Goal: Task Accomplishment & Management: Use online tool/utility

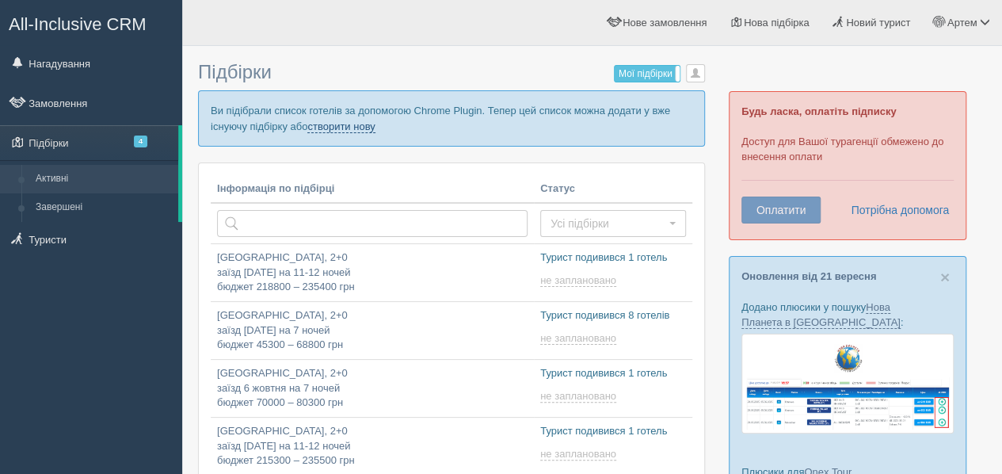
click at [340, 127] on link "створити нову" at bounding box center [340, 126] width 67 height 13
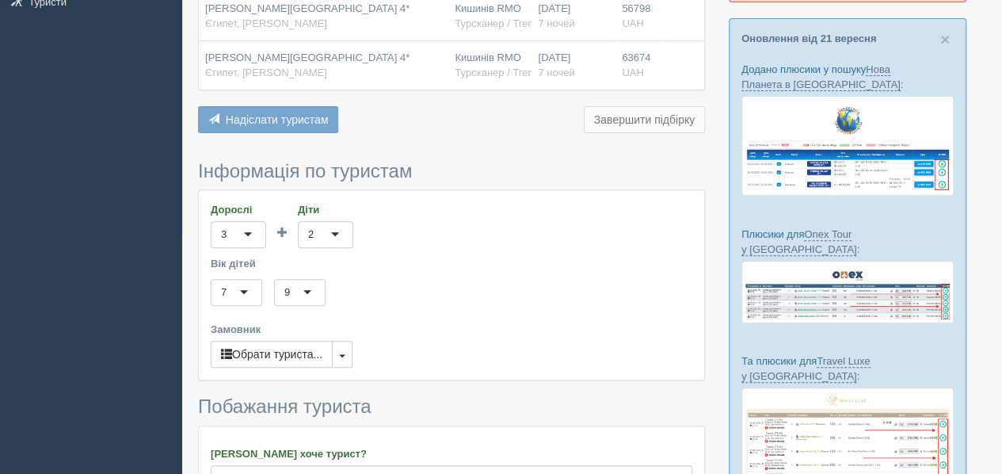
scroll to position [396, 0]
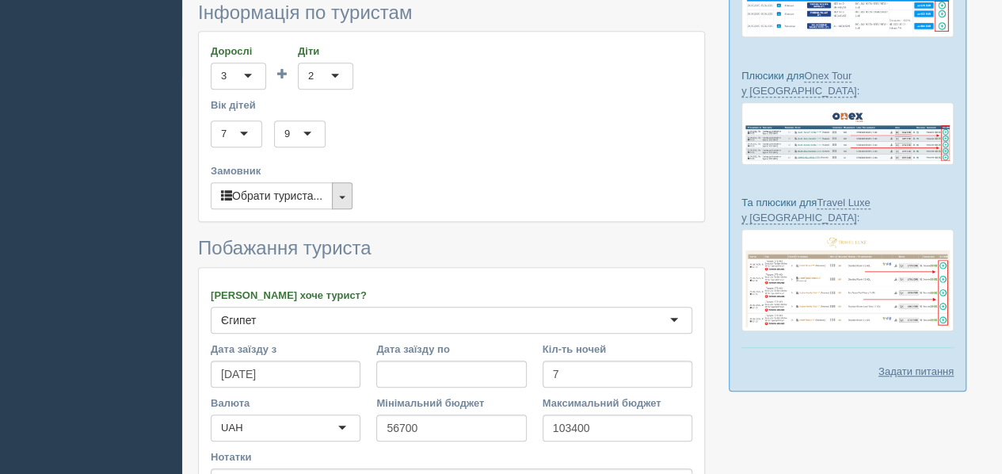
click at [340, 193] on button "button" at bounding box center [342, 195] width 21 height 27
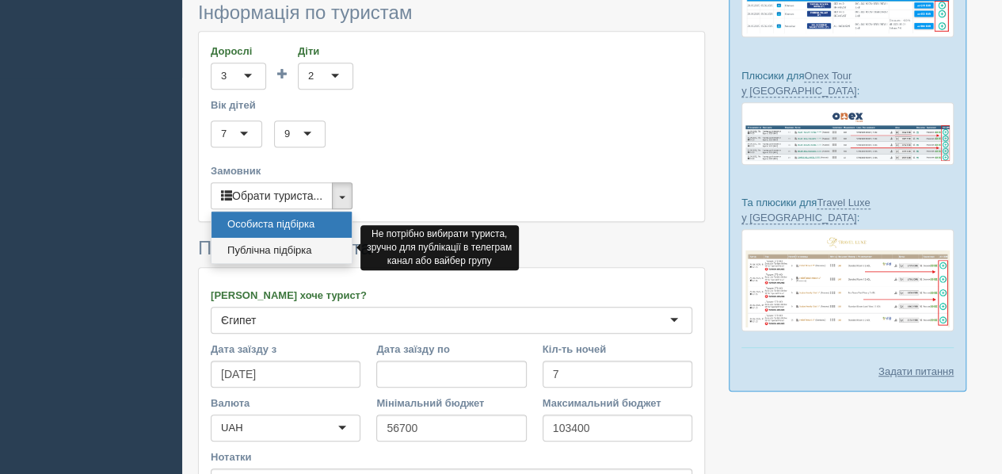
click at [320, 245] on link "Публічна підбірка" at bounding box center [281, 251] width 140 height 26
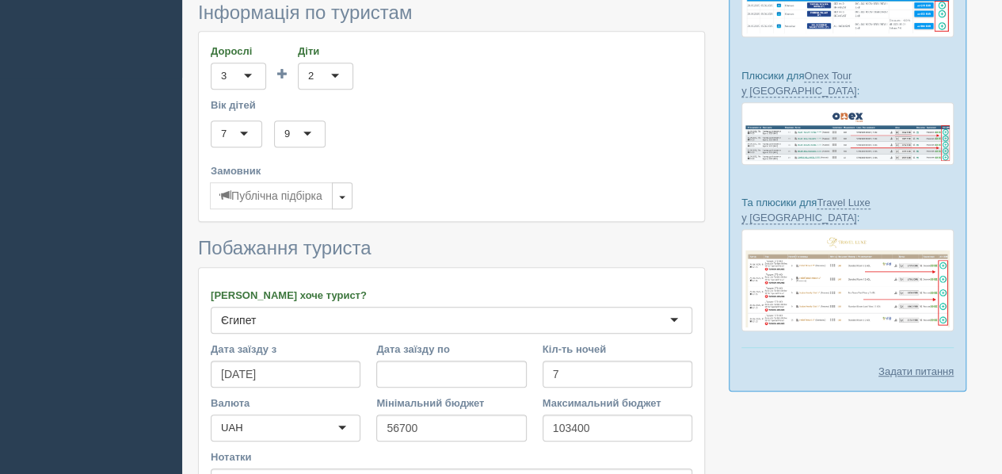
scroll to position [571, 0]
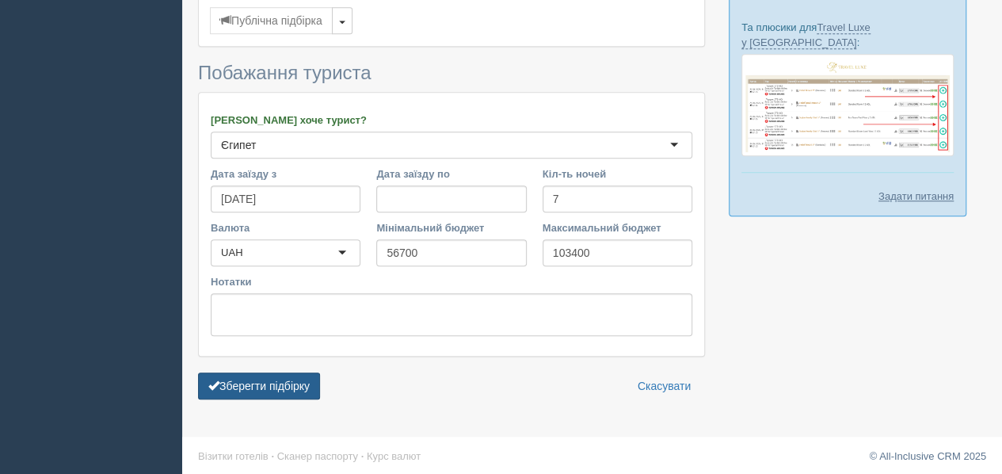
click at [280, 376] on button "Зберегти підбірку" at bounding box center [259, 385] width 122 height 27
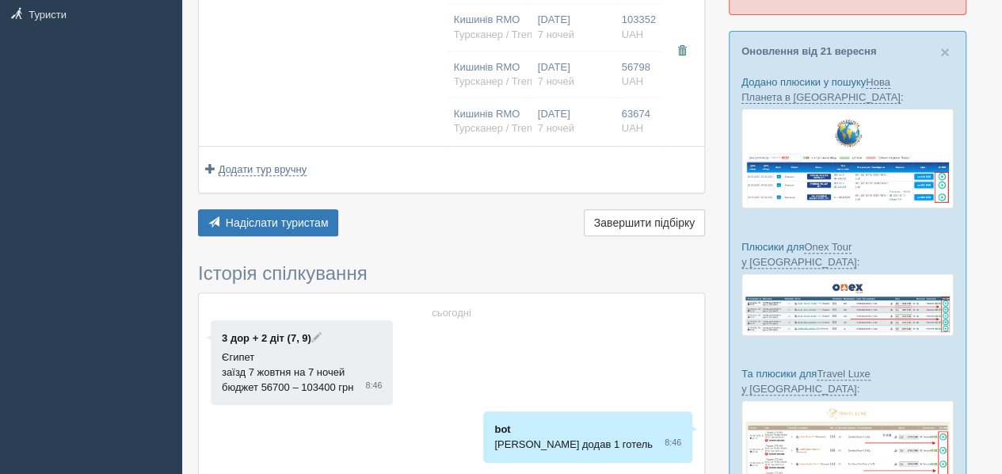
scroll to position [238, 0]
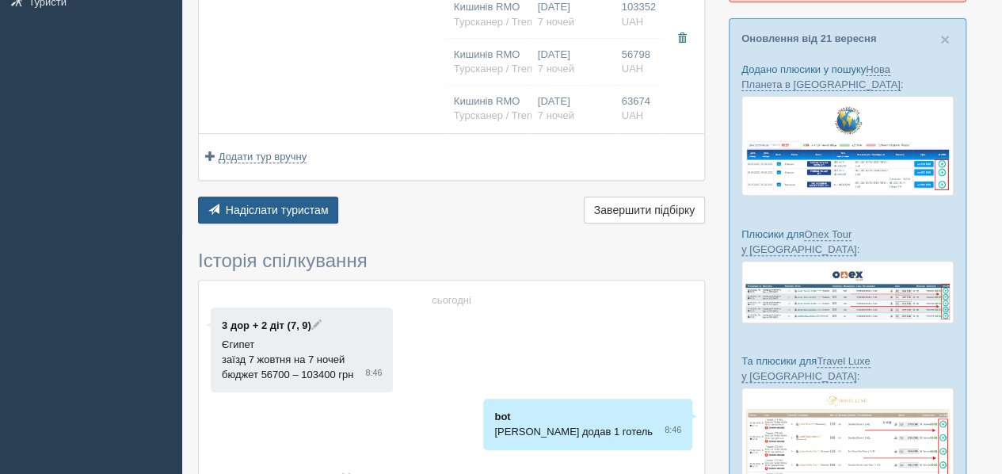
click at [292, 208] on span "Надіслати туристам" at bounding box center [277, 210] width 103 height 13
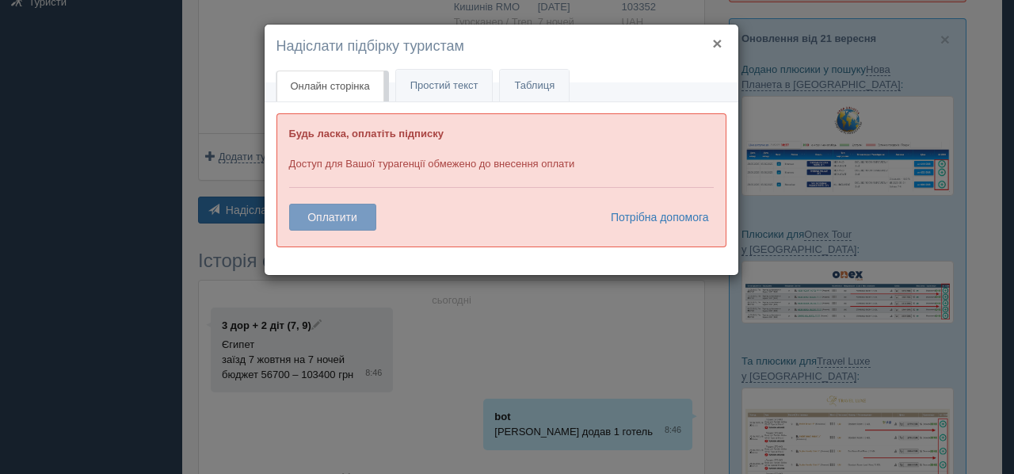
click at [718, 38] on button "×" at bounding box center [717, 43] width 10 height 17
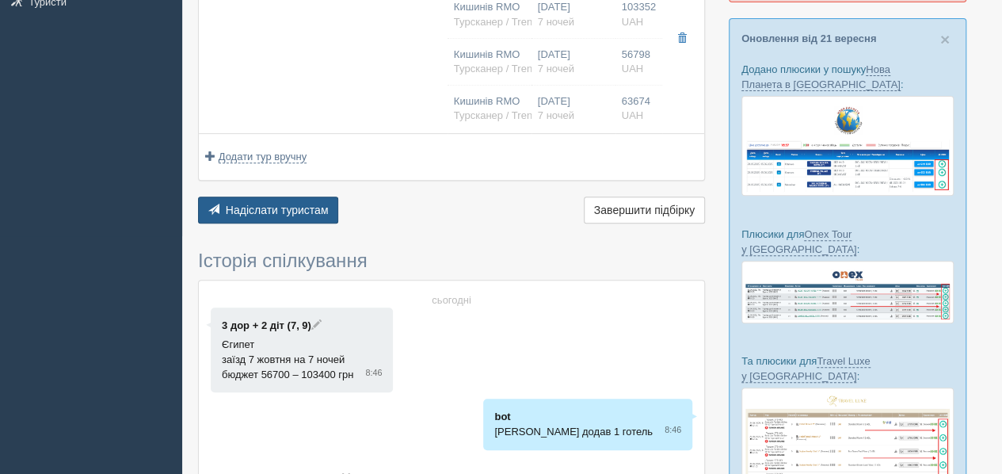
click at [282, 206] on span "Надіслати туристам" at bounding box center [277, 210] width 103 height 13
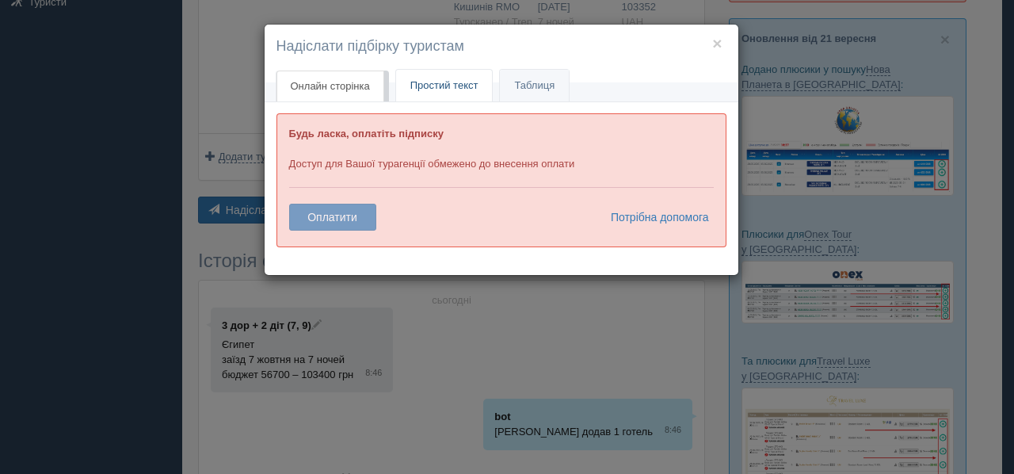
click at [440, 80] on span "Простий текст" at bounding box center [444, 85] width 68 height 12
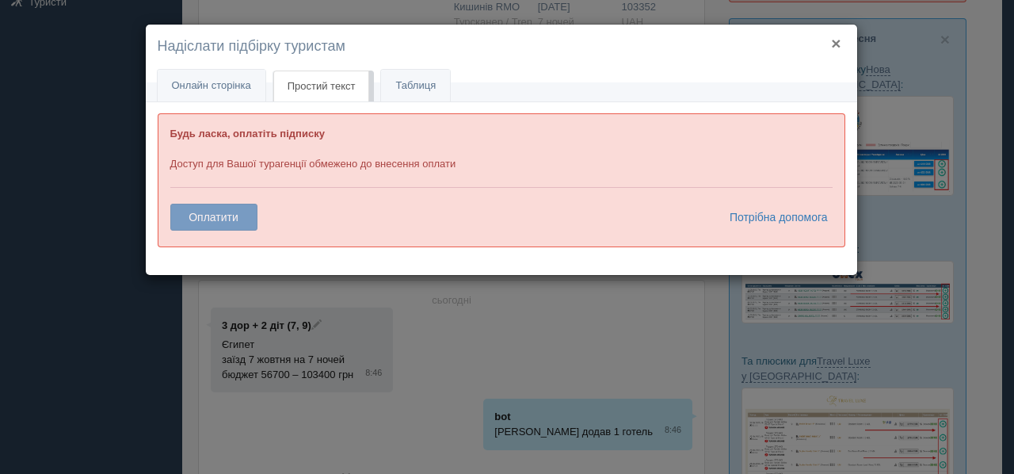
click at [836, 44] on button "×" at bounding box center [836, 43] width 10 height 17
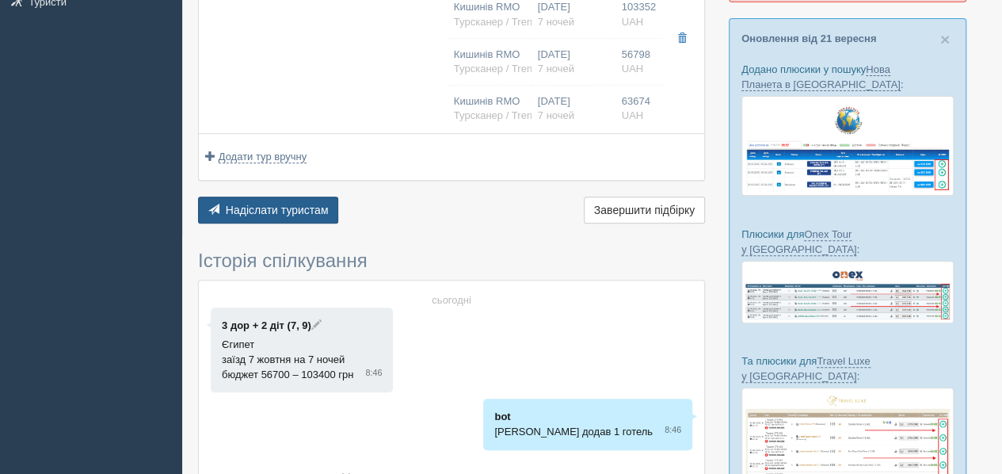
click at [305, 204] on span "Надіслати туристам" at bounding box center [277, 210] width 103 height 13
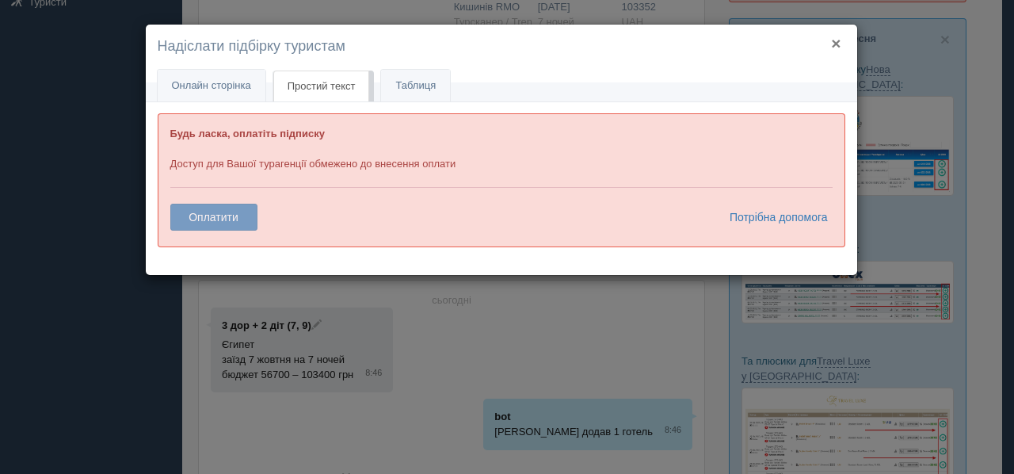
click at [836, 40] on button "×" at bounding box center [836, 43] width 10 height 17
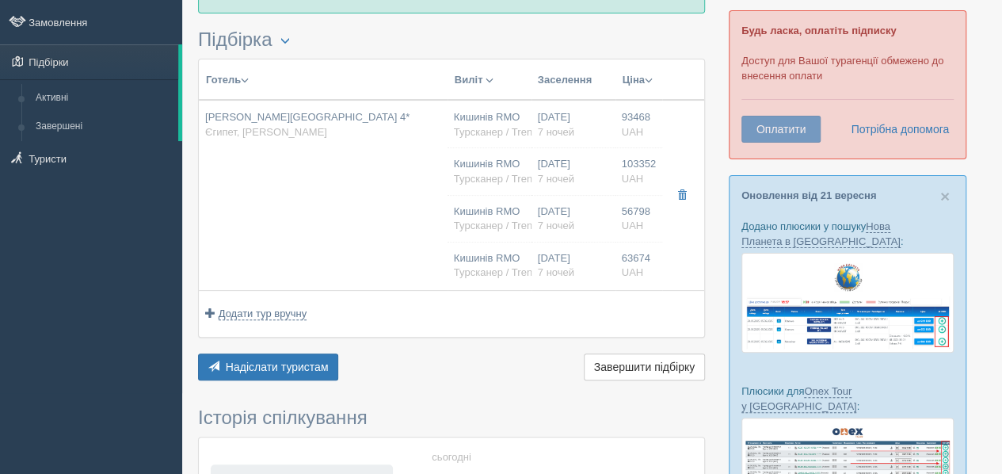
scroll to position [23, 0]
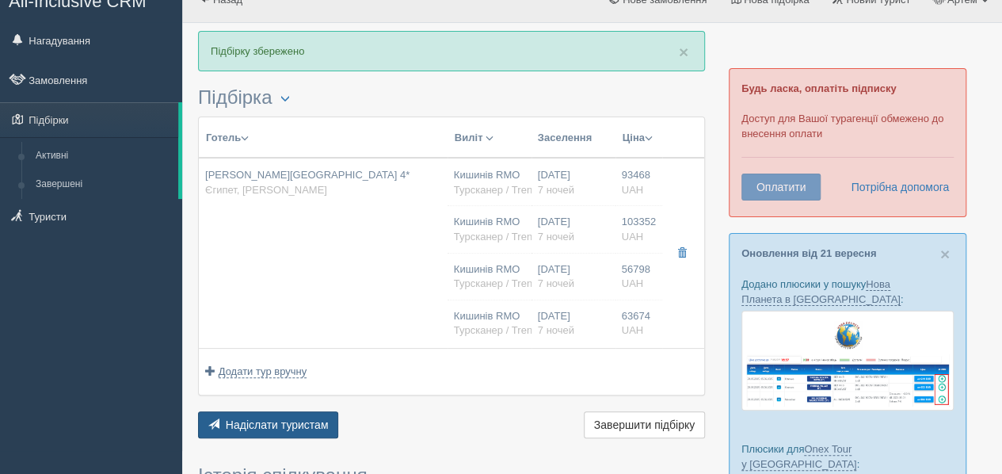
click at [310, 418] on span "Надіслати туристам" at bounding box center [277, 424] width 103 height 13
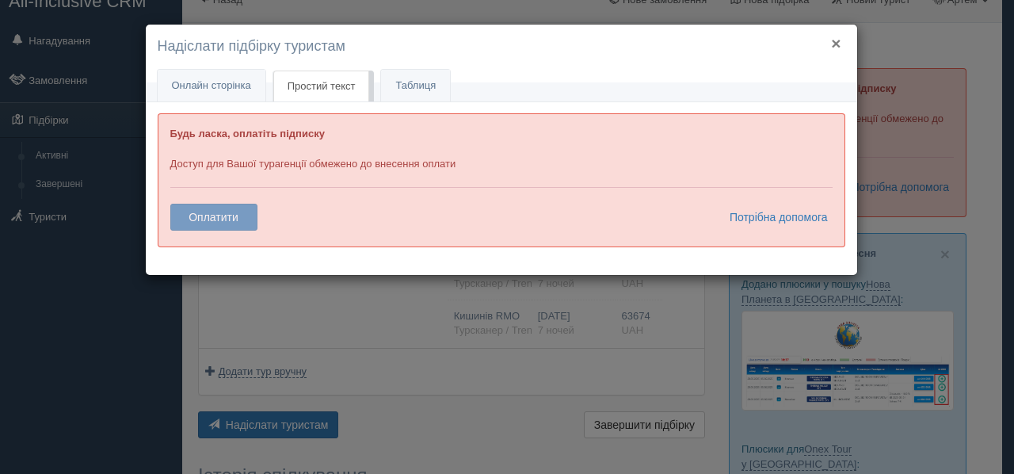
click at [836, 40] on button "×" at bounding box center [836, 43] width 10 height 17
